Goal: Task Accomplishment & Management: Manage account settings

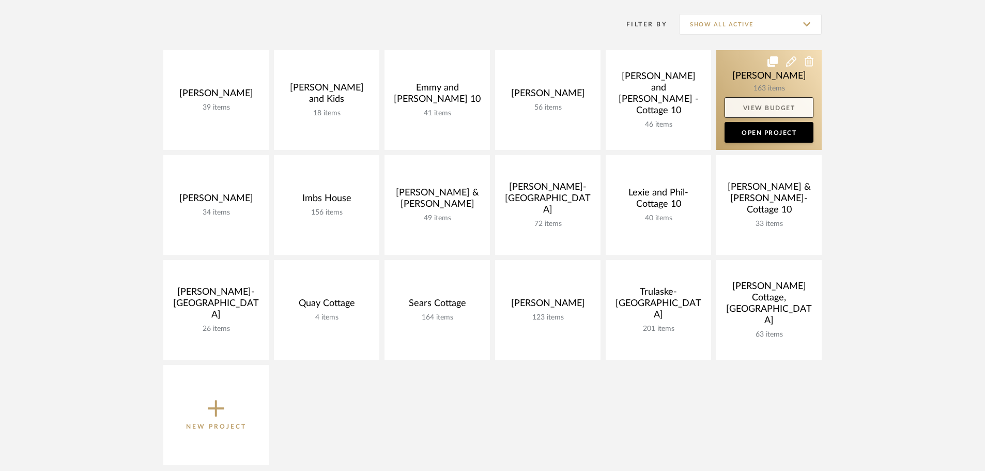
scroll to position [207, 0]
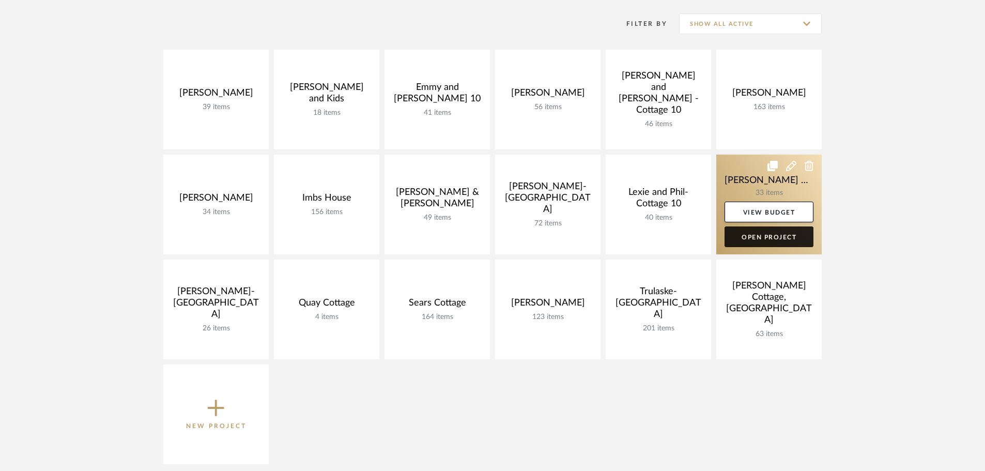
click at [767, 234] on link "Open Project" at bounding box center [768, 236] width 89 height 21
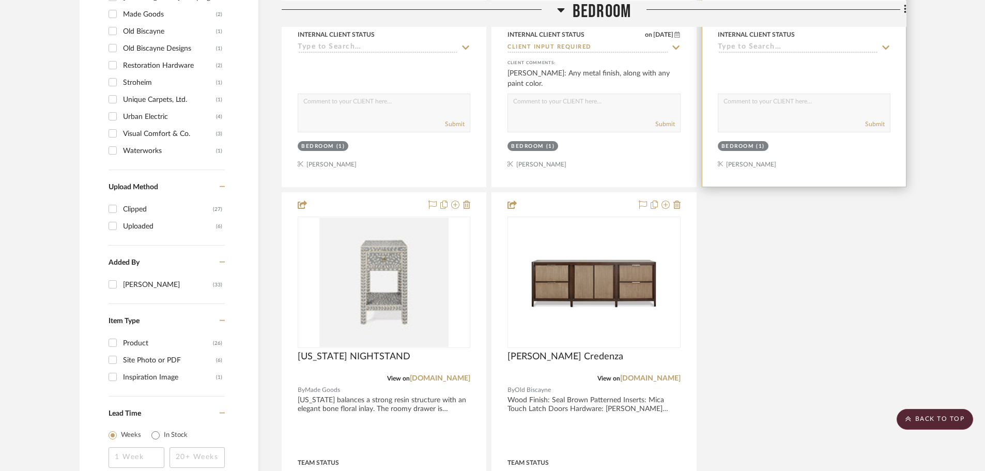
scroll to position [1033, 0]
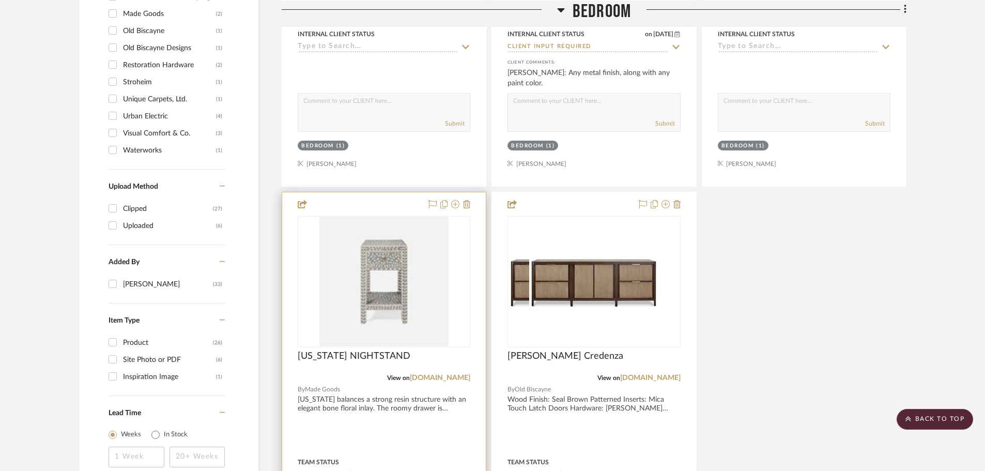
click at [0, 0] on div at bounding box center [0, 0] width 0 height 0
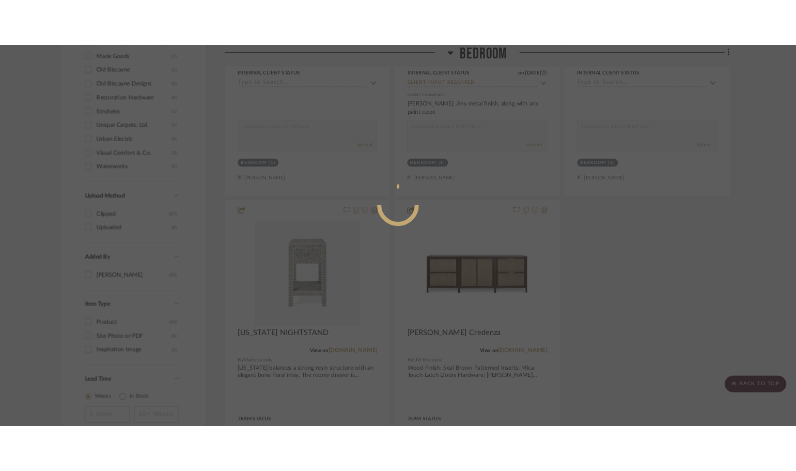
scroll to position [0, 0]
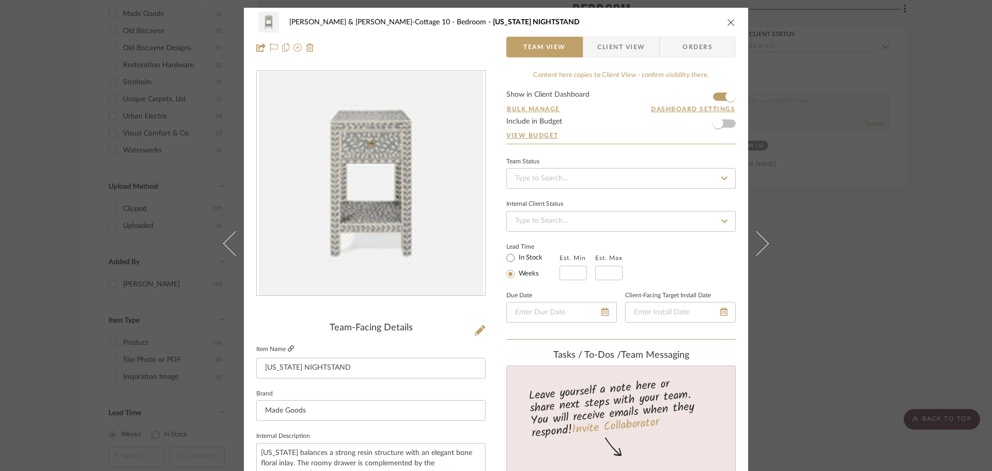
click at [288, 348] on icon at bounding box center [291, 348] width 6 height 6
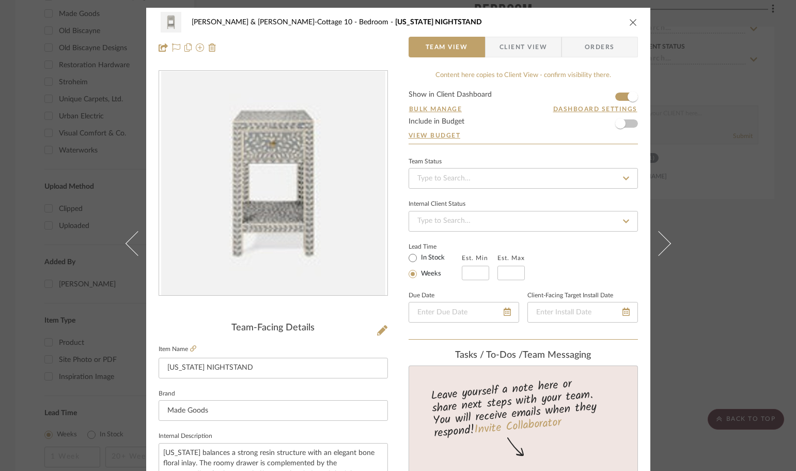
click at [633, 21] on icon "close" at bounding box center [633, 22] width 8 height 8
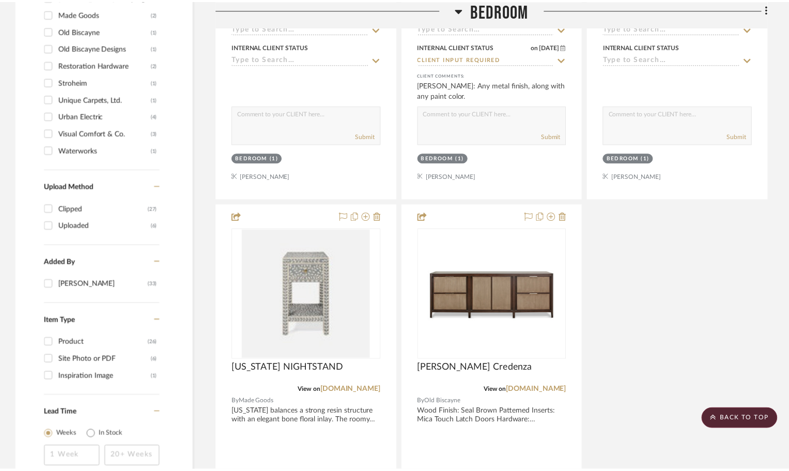
scroll to position [1033, 0]
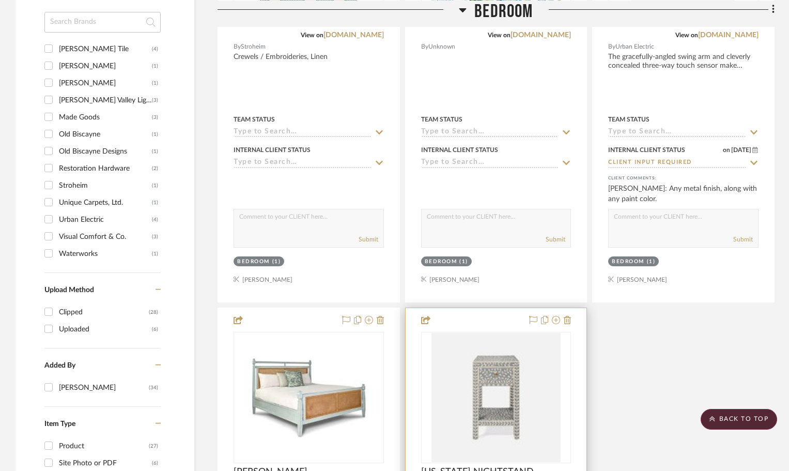
scroll to position [1033, 0]
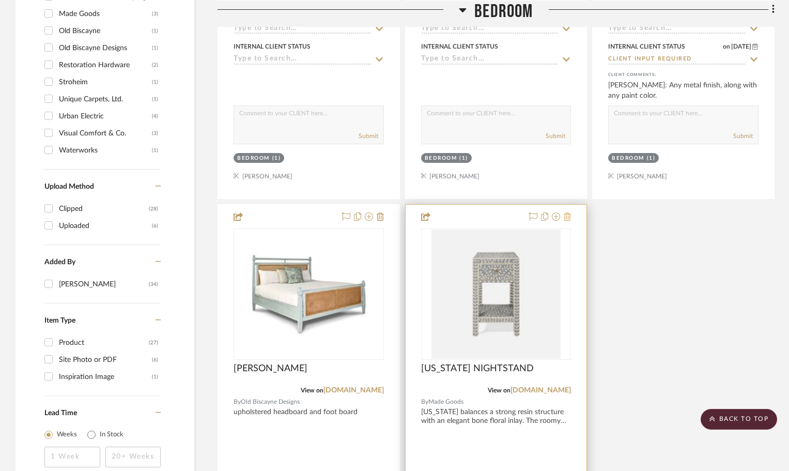
click at [565, 215] on icon at bounding box center [567, 216] width 7 height 8
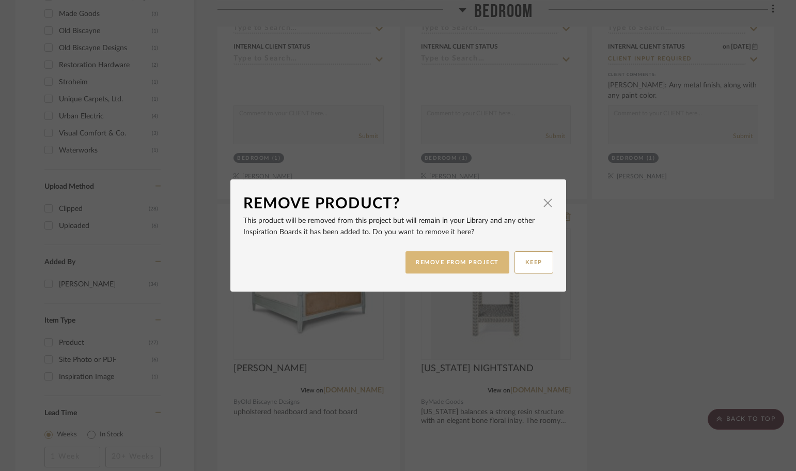
click at [460, 252] on button "REMOVE FROM PROJECT" at bounding box center [458, 262] width 104 height 22
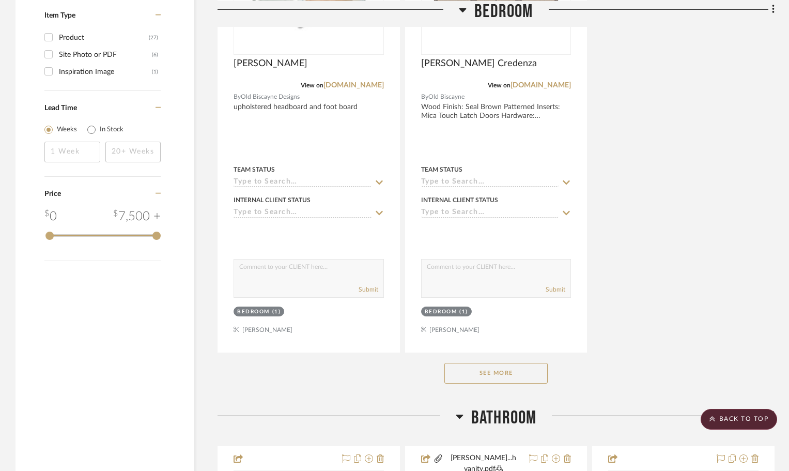
scroll to position [1343, 0]
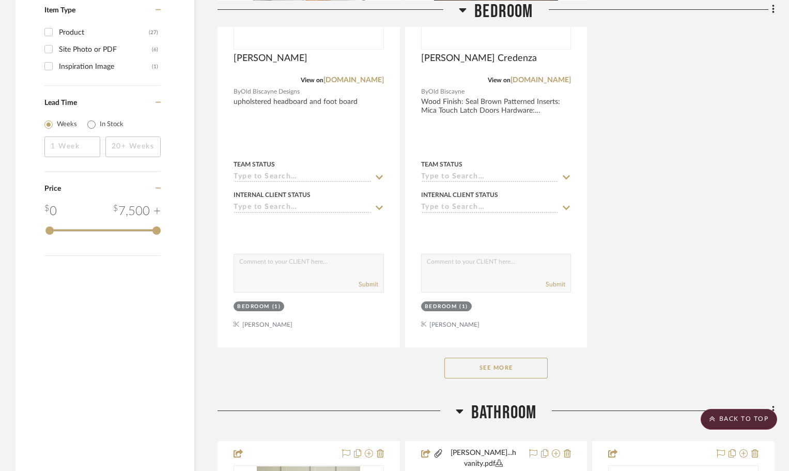
click at [519, 371] on button "See More" at bounding box center [495, 368] width 103 height 21
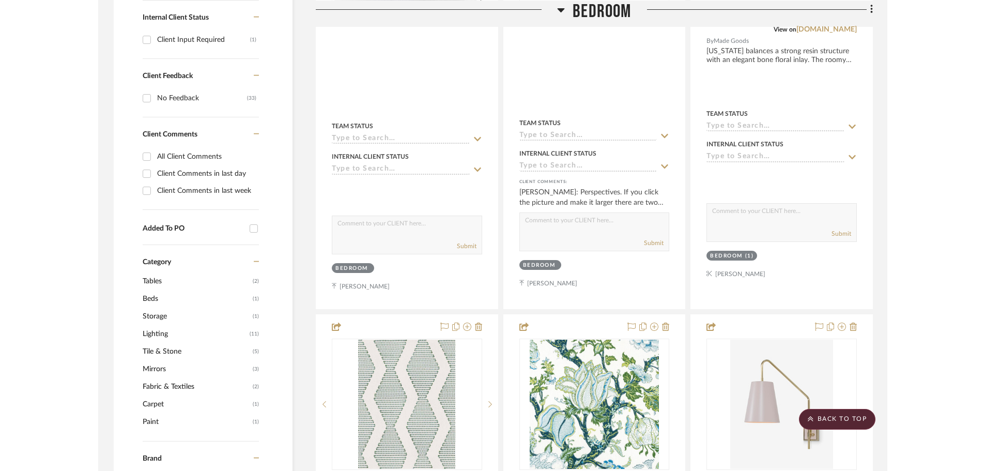
scroll to position [439, 0]
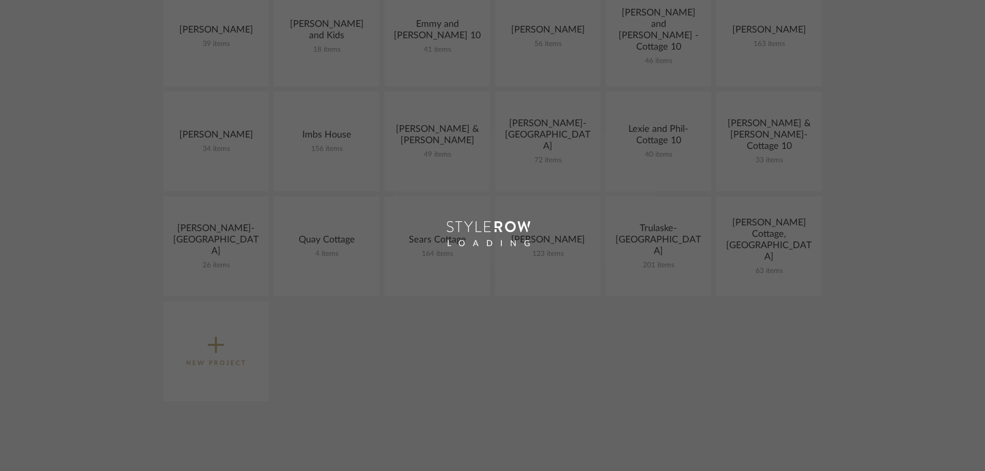
scroll to position [207, 0]
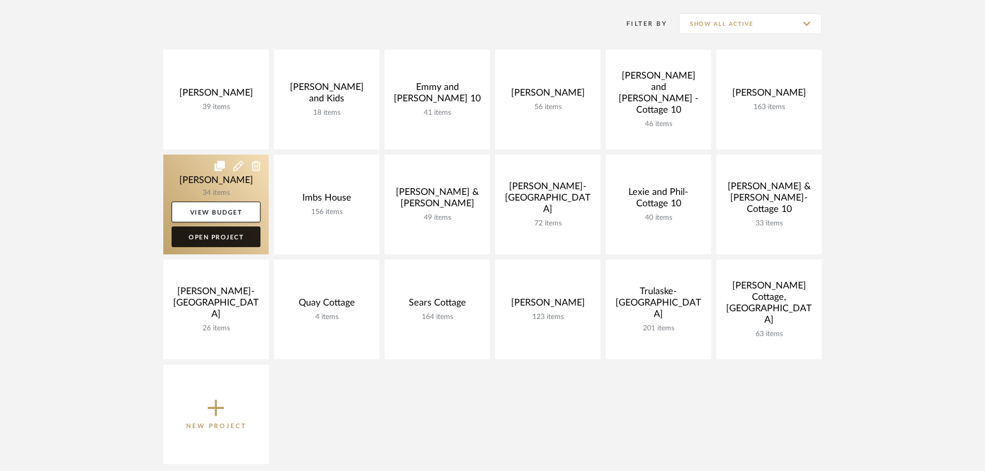
click at [217, 235] on link "Open Project" at bounding box center [216, 236] width 89 height 21
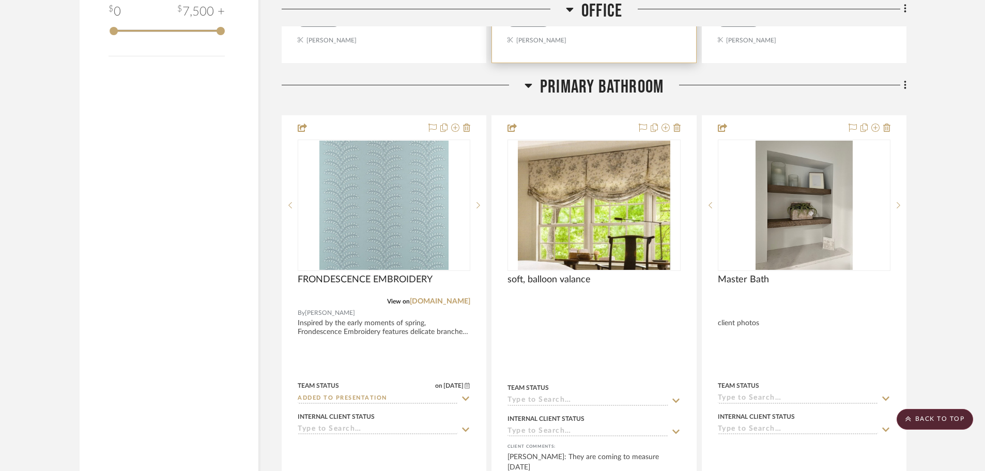
scroll to position [1757, 0]
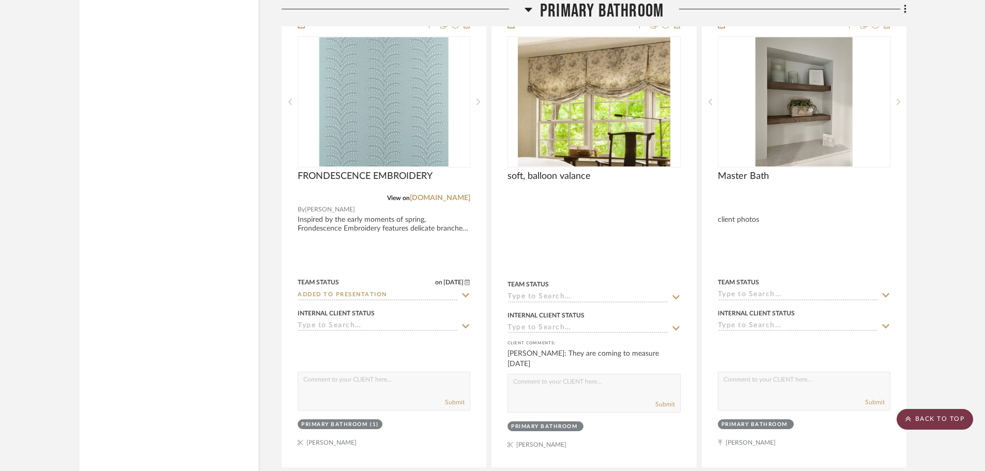
click at [796, 421] on scroll-to-top-button "BACK TO TOP" at bounding box center [934, 419] width 76 height 21
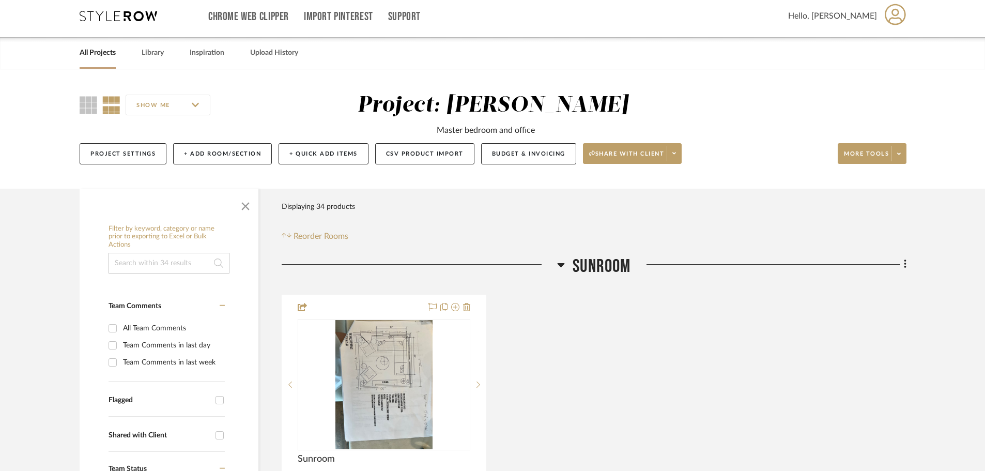
scroll to position [0, 0]
